Goal: Book appointment/travel/reservation

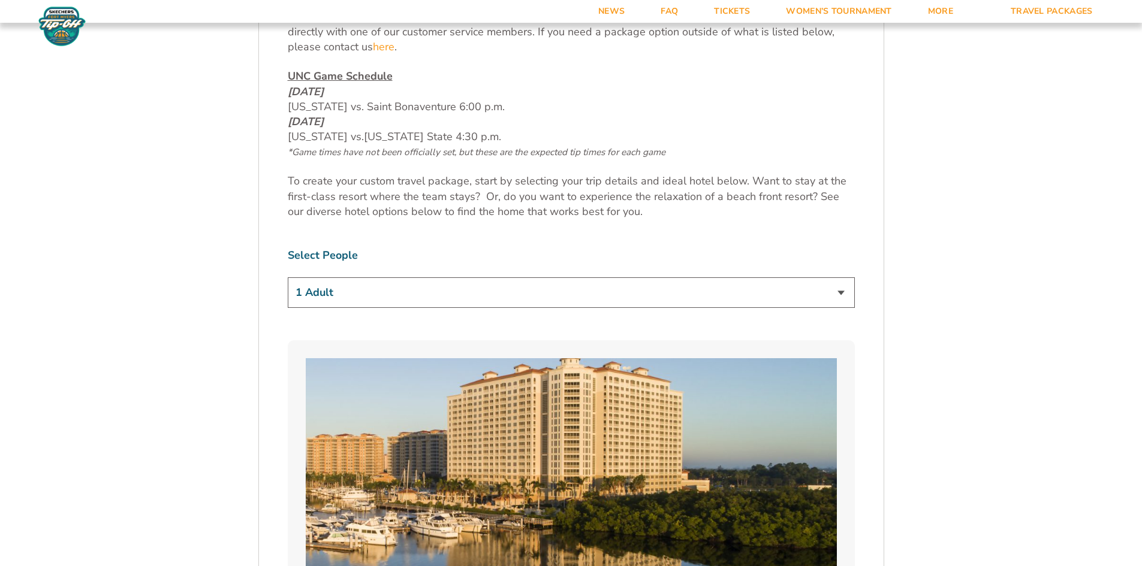
scroll to position [659, 0]
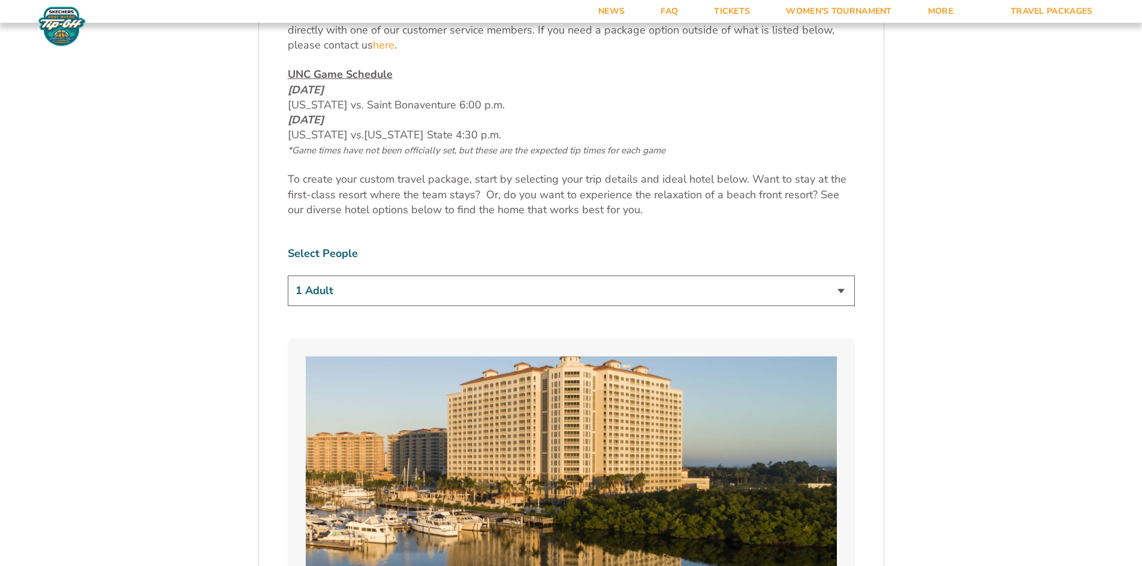
click at [386, 289] on select "1 Adult 2 Adults 3 Adults 4 Adults 2 Adults + 1 Child 2 Adults + 2 Children 2 A…" at bounding box center [571, 291] width 567 height 31
select select "2 Adults + 1 Child"
click at [288, 276] on select "1 Adult 2 Adults 3 Adults 4 Adults 2 Adults + 1 Child 2 Adults + 2 Children 2 A…" at bounding box center [571, 291] width 567 height 31
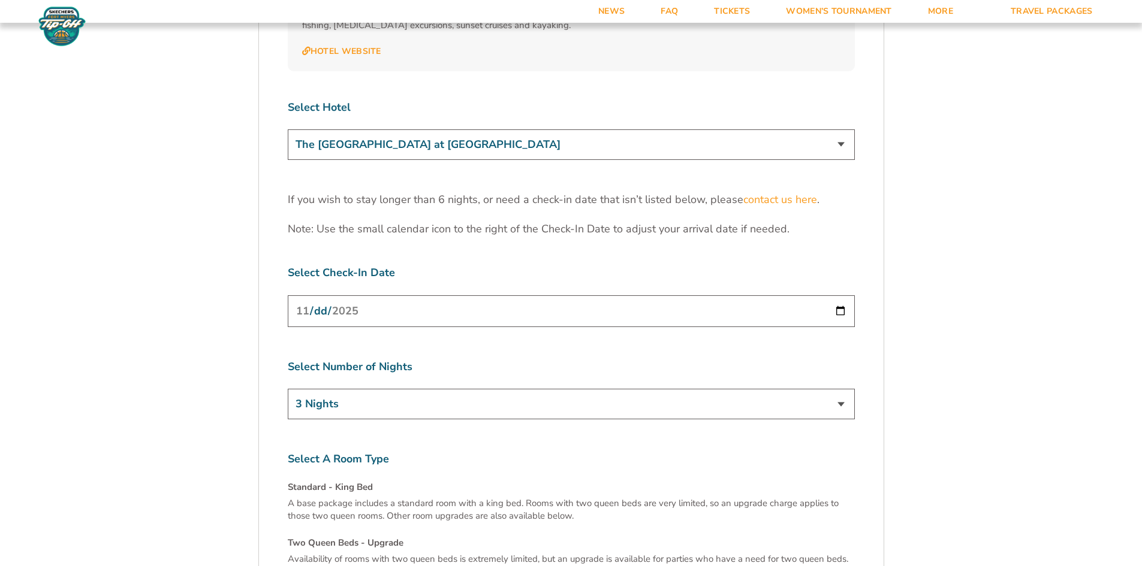
scroll to position [3776, 0]
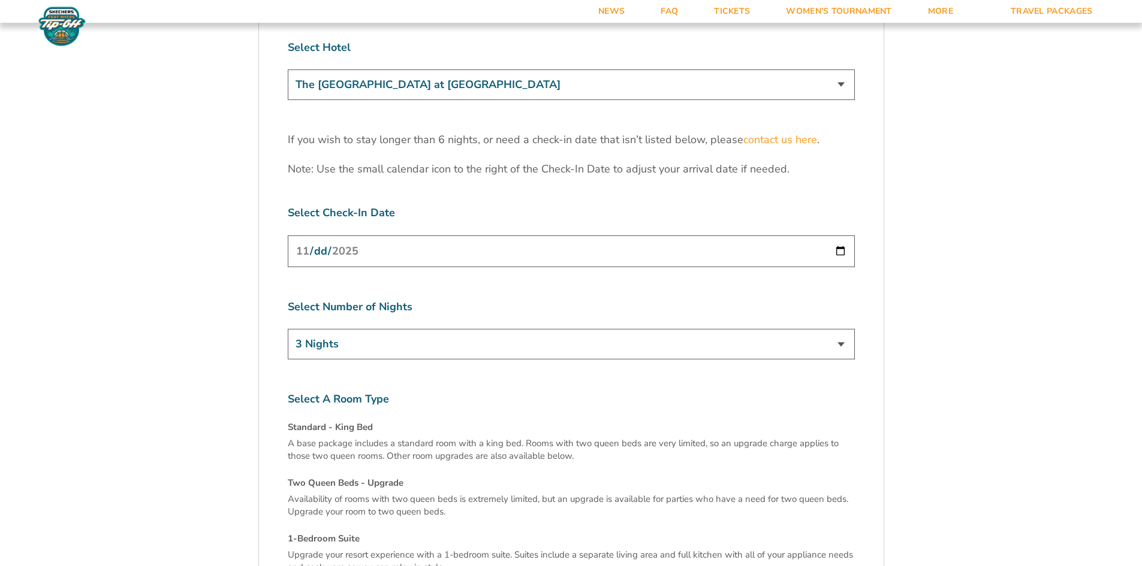
click at [711, 236] on input "[DATE]" at bounding box center [571, 252] width 567 height 32
click at [844, 236] on input "[DATE]" at bounding box center [571, 252] width 567 height 32
type input "[DATE]"
click at [388, 329] on select "3 Nights 4 Nights 5 Nights 6 Nights" at bounding box center [571, 344] width 567 height 31
select select "4 Nights"
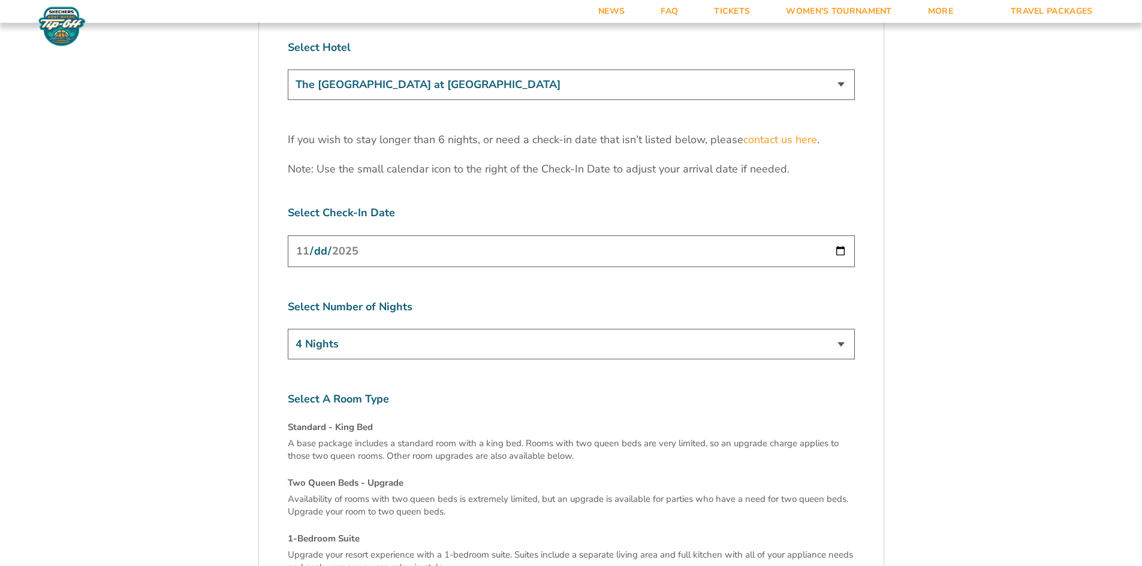
click at [288, 329] on select "3 Nights 4 Nights 5 Nights 6 Nights" at bounding box center [571, 344] width 567 height 31
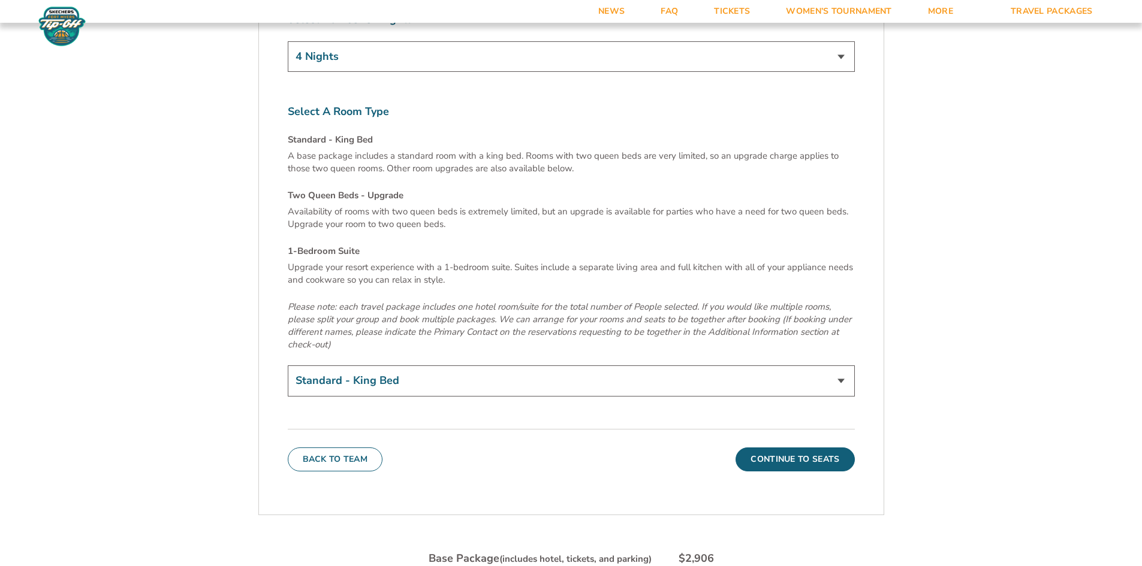
scroll to position [4075, 0]
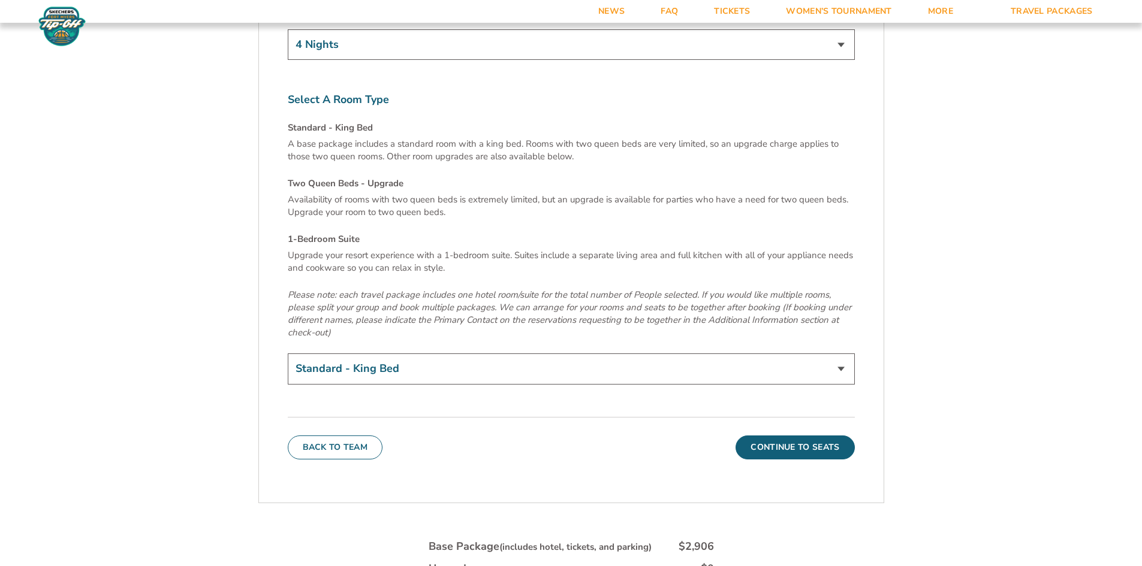
click at [843, 354] on select "Standard - King Bed Two Queen Beds - Upgrade (+$15 per night) 1-Bedroom Suite (…" at bounding box center [571, 369] width 567 height 31
select select "Two Queen Beds - Upgrade"
click at [288, 354] on select "Standard - King Bed Two Queen Beds - Upgrade (+$15 per night) 1-Bedroom Suite (…" at bounding box center [571, 369] width 567 height 31
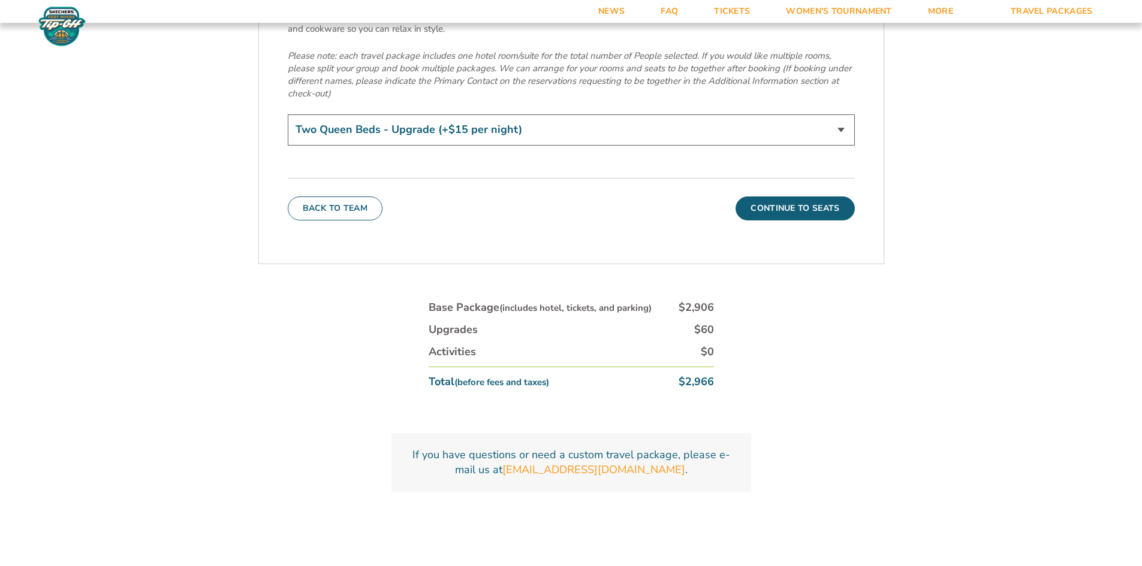
scroll to position [4315, 0]
click at [795, 196] on button "Continue To Seats" at bounding box center [794, 208] width 119 height 24
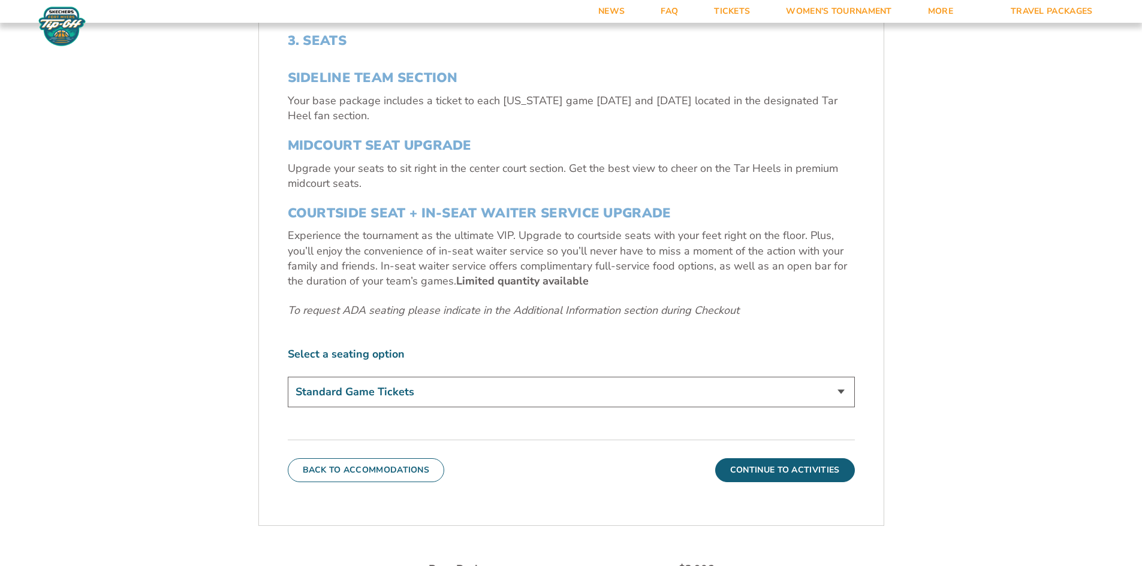
scroll to position [508, 0]
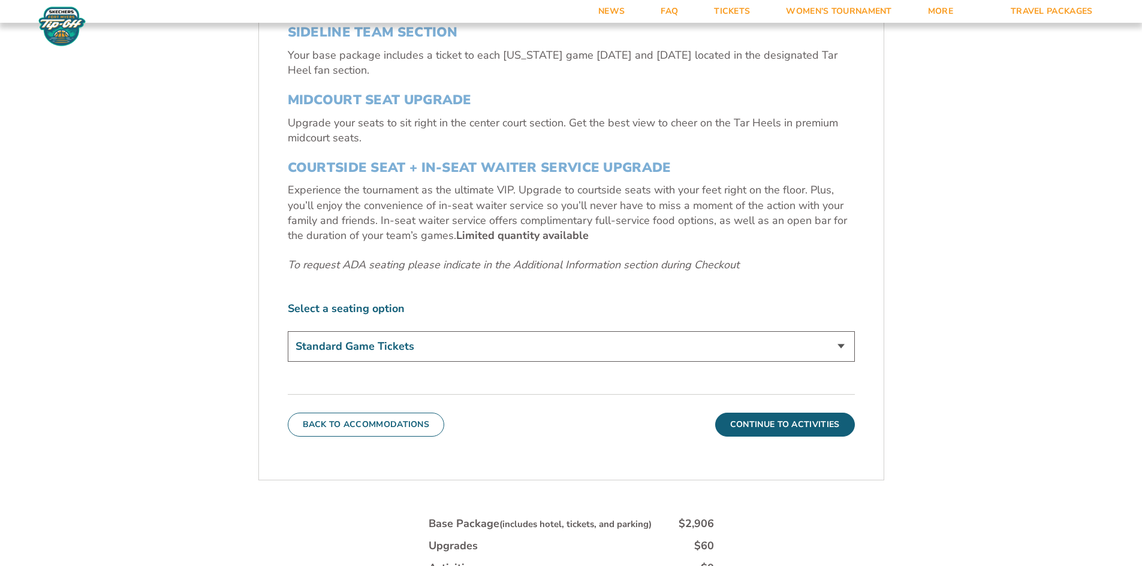
click at [592, 344] on select "Standard Game Tickets Midcourt Seat Upgrade (+$140 per person) Courtside Seat +…" at bounding box center [571, 346] width 567 height 31
select select "Midcourt Seat Upgrade"
click at [288, 331] on select "Standard Game Tickets Midcourt Seat Upgrade (+$140 per person) Courtside Seat +…" at bounding box center [571, 346] width 567 height 31
click at [770, 421] on button "Continue To Activities" at bounding box center [785, 425] width 140 height 24
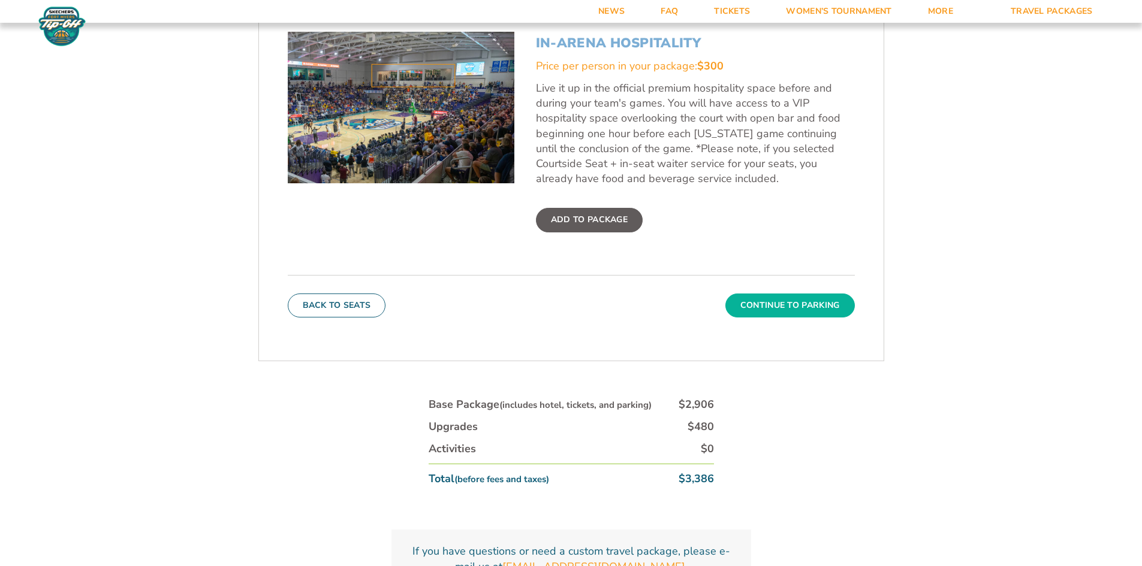
click at [776, 308] on button "Continue To Parking" at bounding box center [789, 306] width 129 height 24
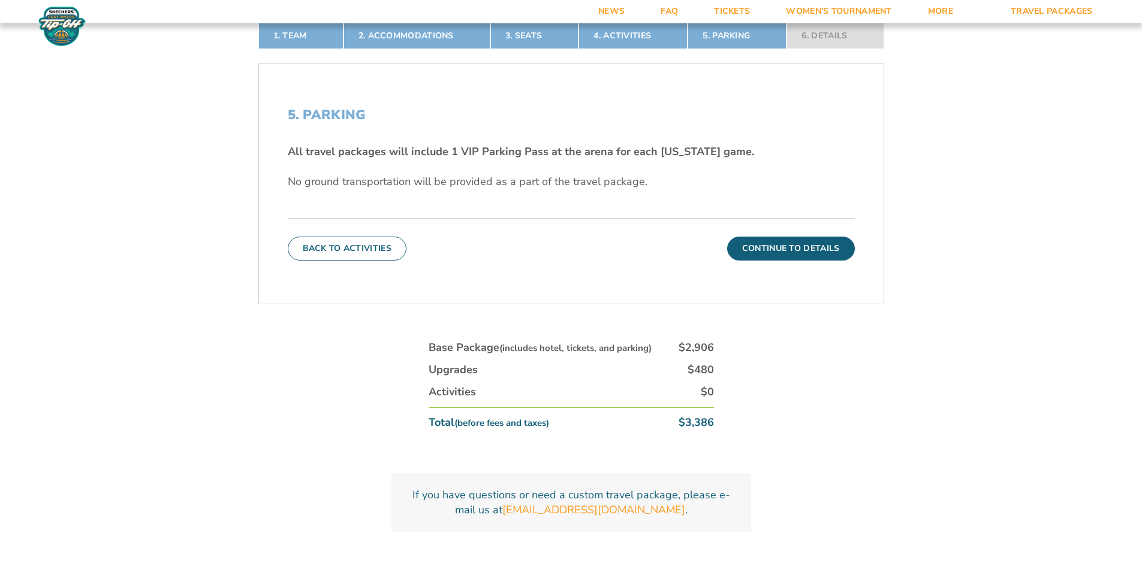
scroll to position [448, 0]
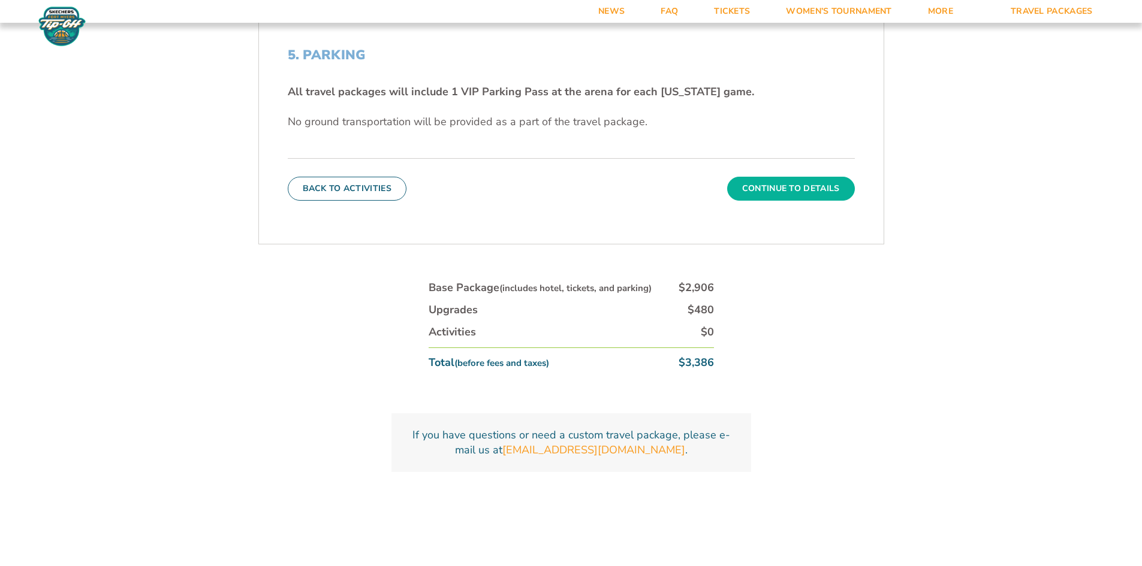
click at [802, 194] on button "Continue To Details" at bounding box center [791, 189] width 128 height 24
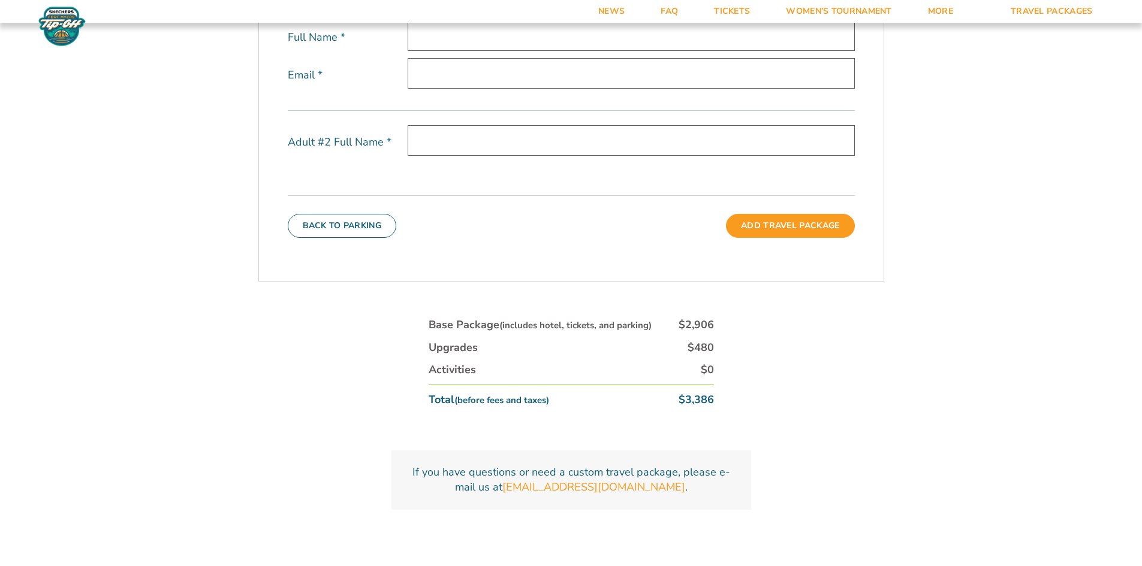
scroll to position [568, 0]
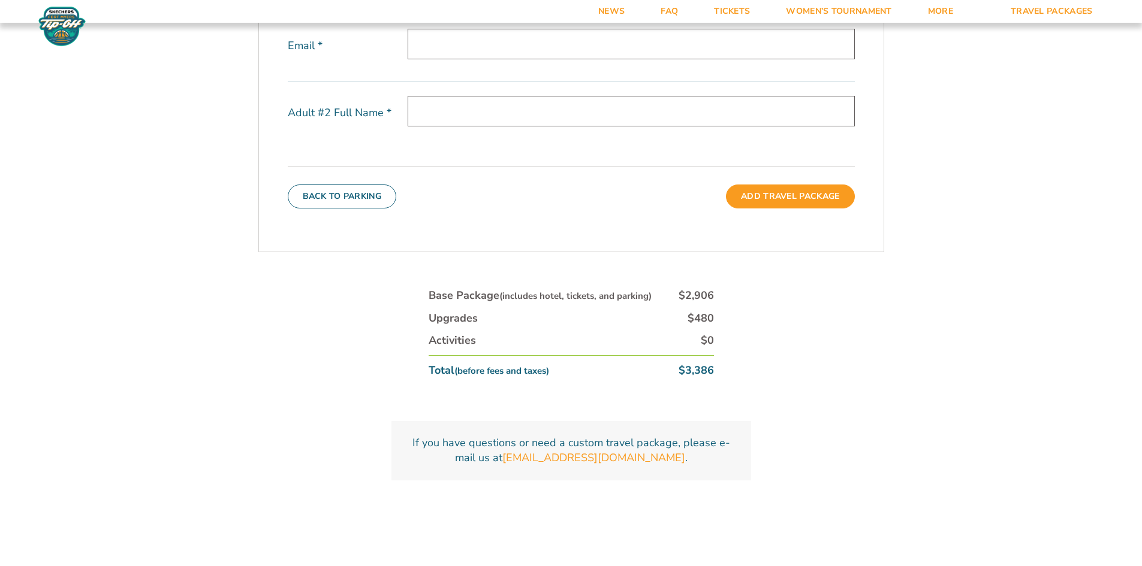
click at [61, 20] on img at bounding box center [62, 26] width 52 height 41
